Goal: Find specific page/section: Find specific page/section

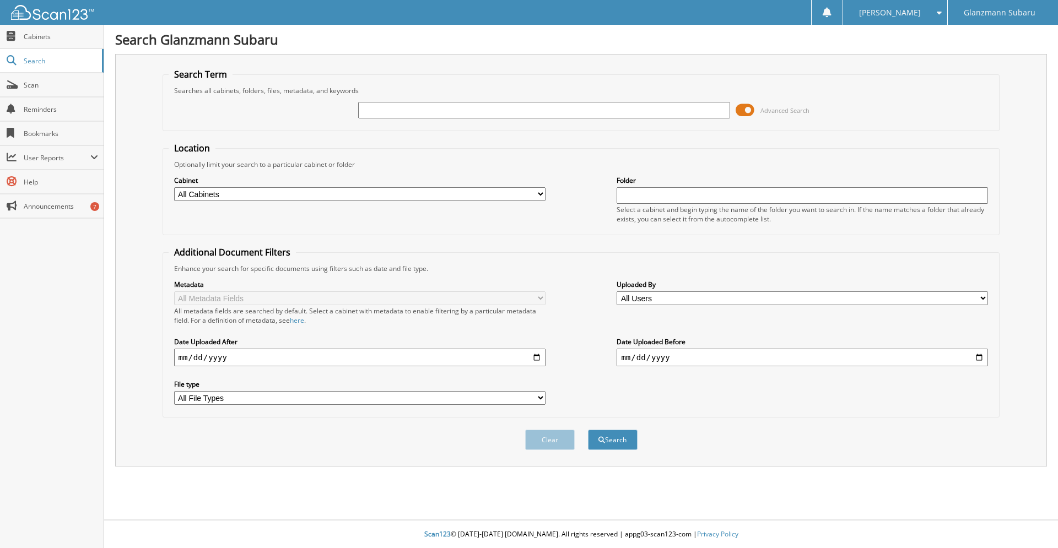
click at [440, 118] on input "text" at bounding box center [543, 110] width 371 height 17
type input "s230534"
click at [588, 430] on button "Search" at bounding box center [613, 440] width 50 height 20
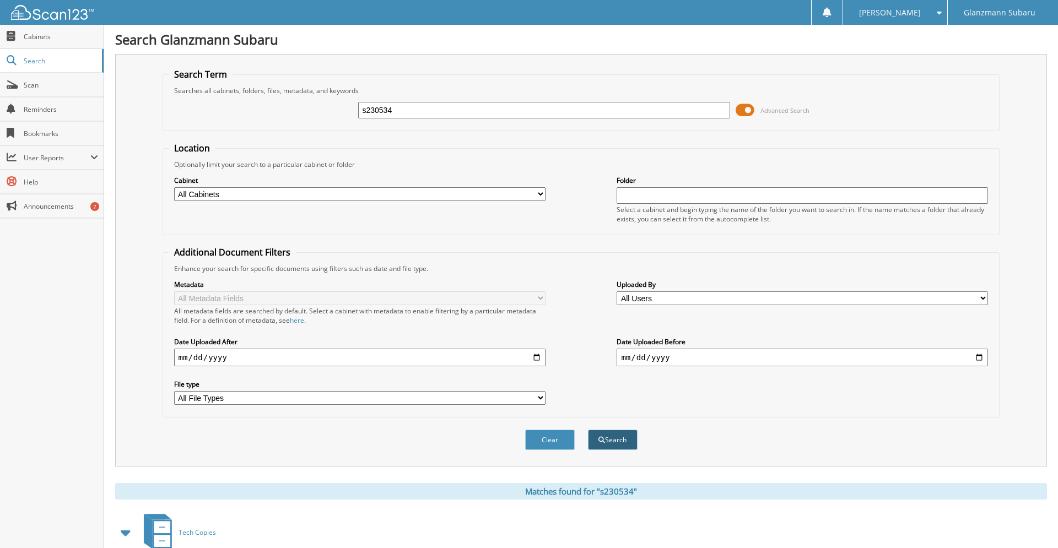
click at [619, 450] on button "Search" at bounding box center [613, 440] width 50 height 20
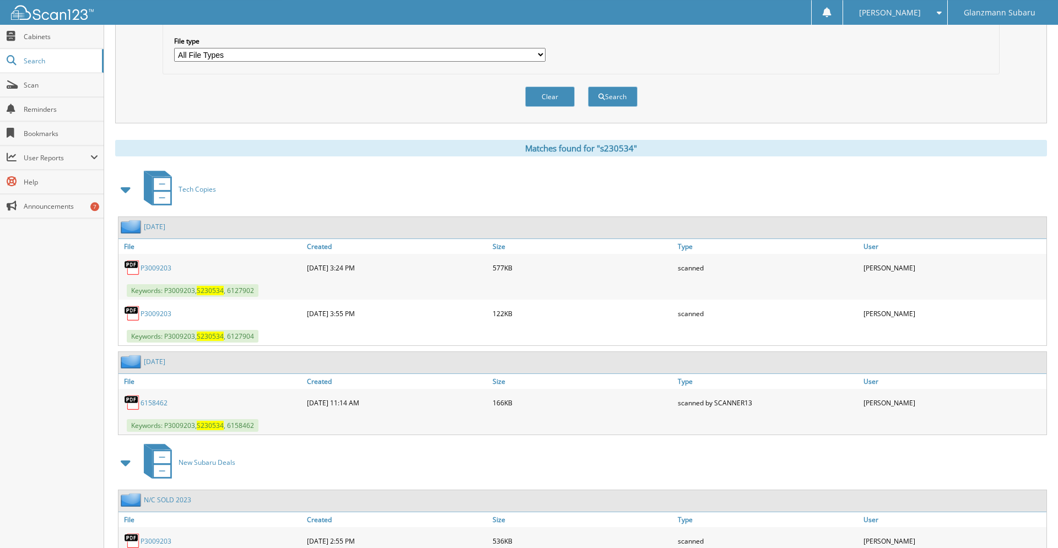
scroll to position [465, 0]
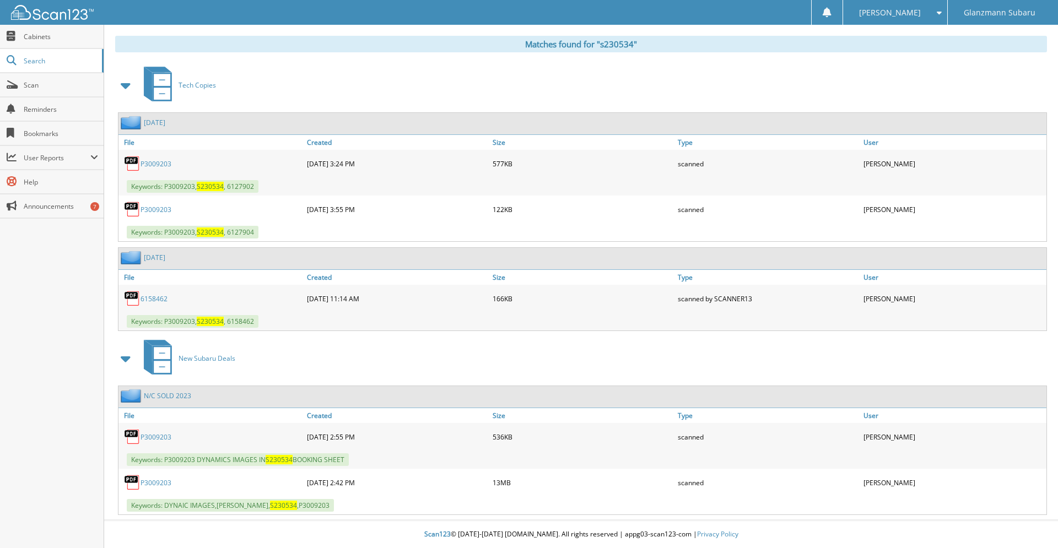
click at [158, 484] on link "P3009203" at bounding box center [155, 482] width 31 height 9
